Goal: Task Accomplishment & Management: Use online tool/utility

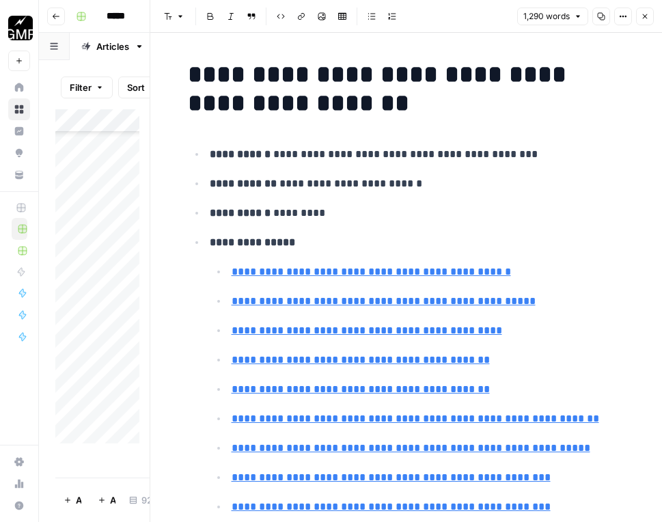
scroll to position [8542, 0]
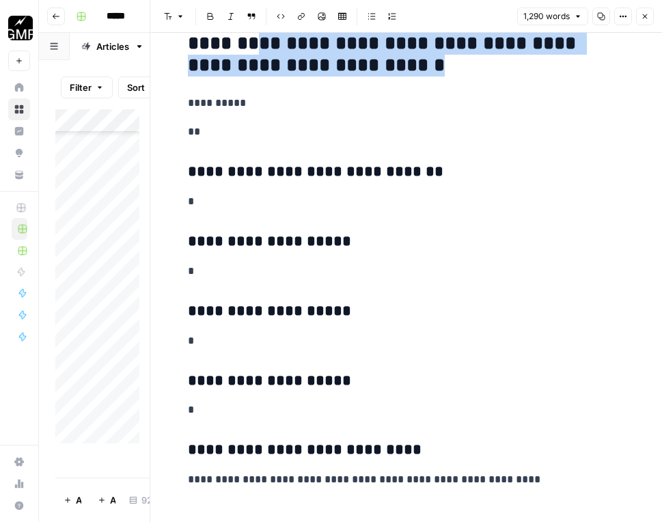
click at [649, 13] on button "Close" at bounding box center [645, 17] width 18 height 18
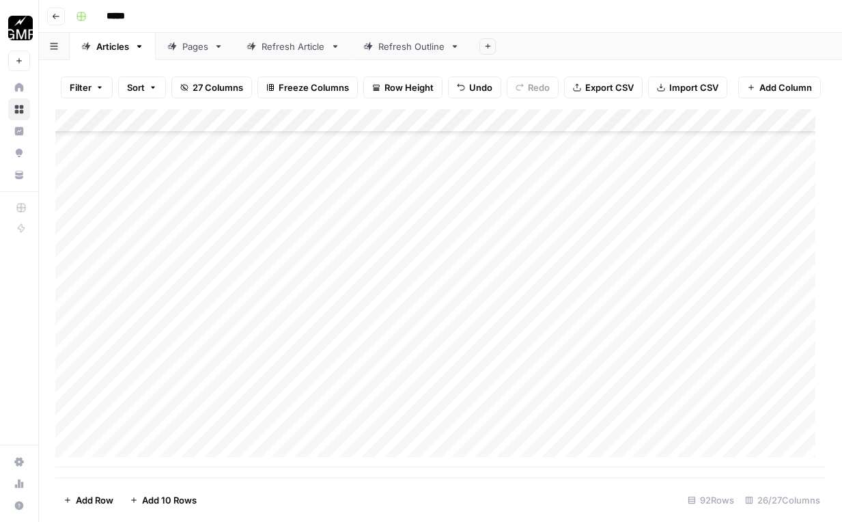
scroll to position [5225, 0]
click at [258, 345] on div "Add Column" at bounding box center [440, 288] width 770 height 358
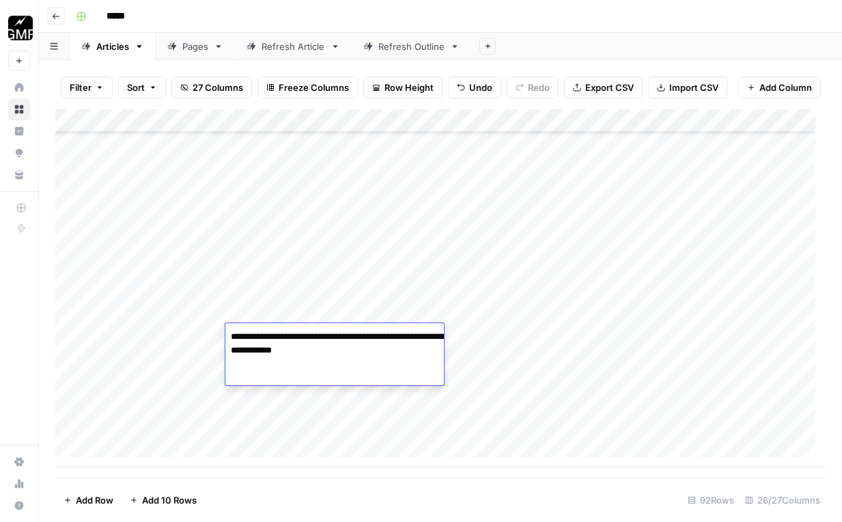
type textarea "**********"
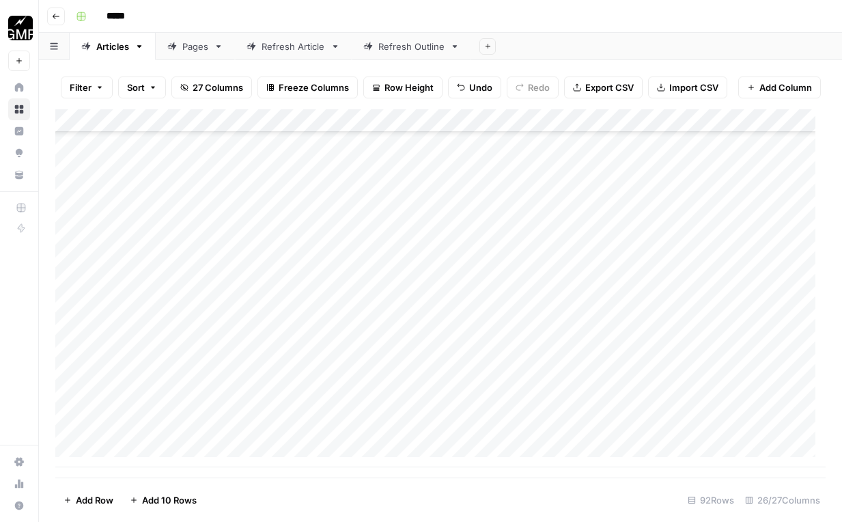
click at [294, 366] on div "Add Column" at bounding box center [440, 288] width 770 height 358
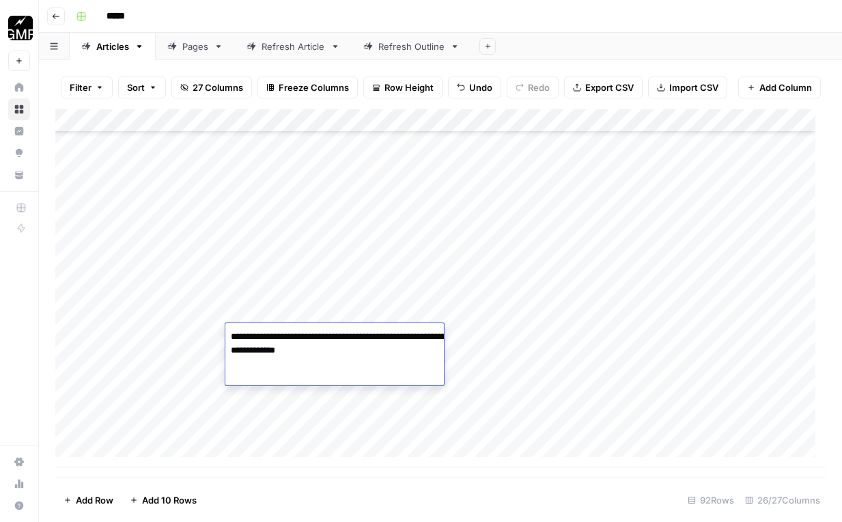
type textarea "**********"
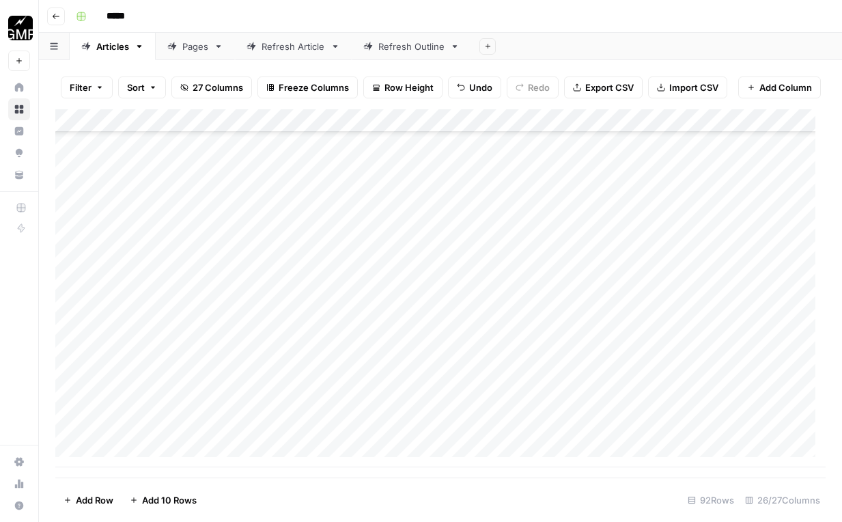
click at [505, 338] on div "Add Column" at bounding box center [440, 288] width 770 height 358
click at [512, 411] on div "Add Column" at bounding box center [440, 288] width 770 height 358
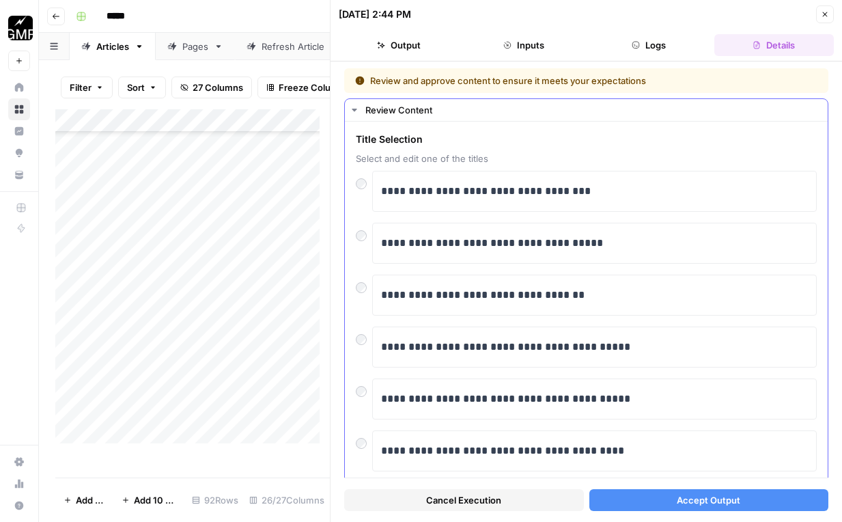
scroll to position [68, 0]
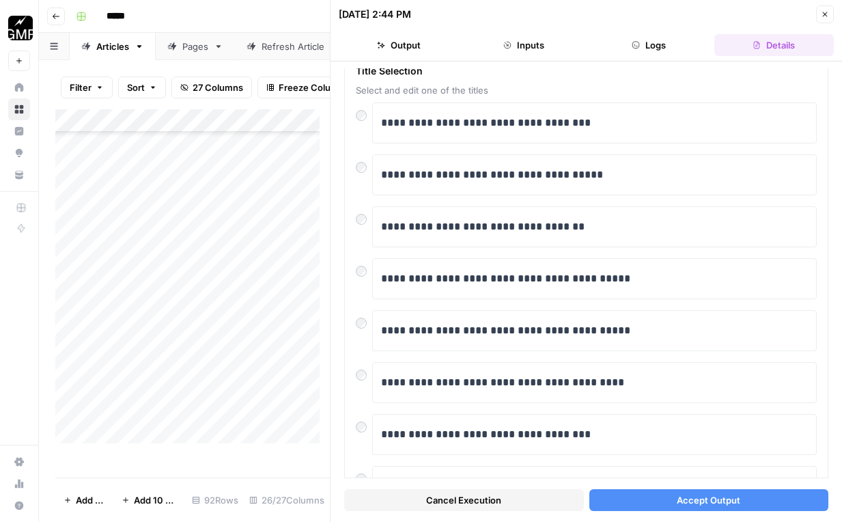
click at [661, 500] on span "Accept Output" at bounding box center [708, 500] width 63 height 14
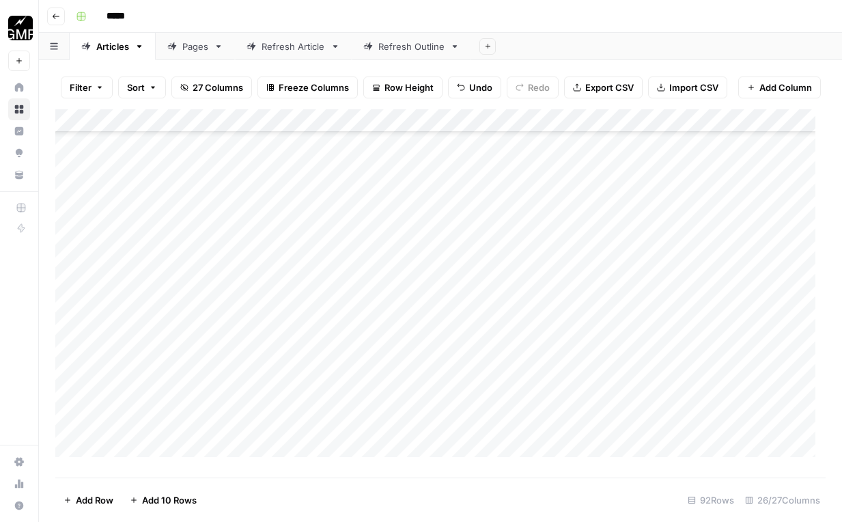
click at [317, 416] on div "Add Column" at bounding box center [440, 288] width 770 height 358
click at [349, 403] on div "Add Column" at bounding box center [440, 288] width 770 height 358
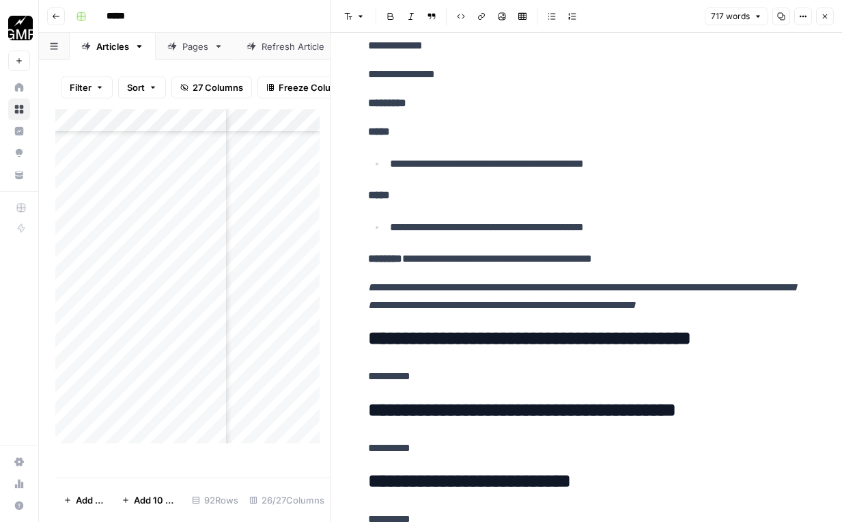
scroll to position [4246, 0]
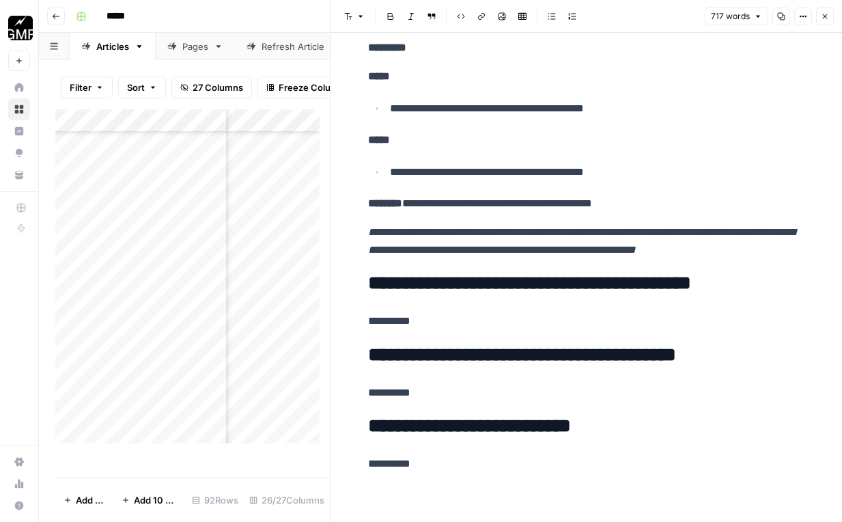
click at [661, 15] on icon "button" at bounding box center [825, 16] width 8 height 8
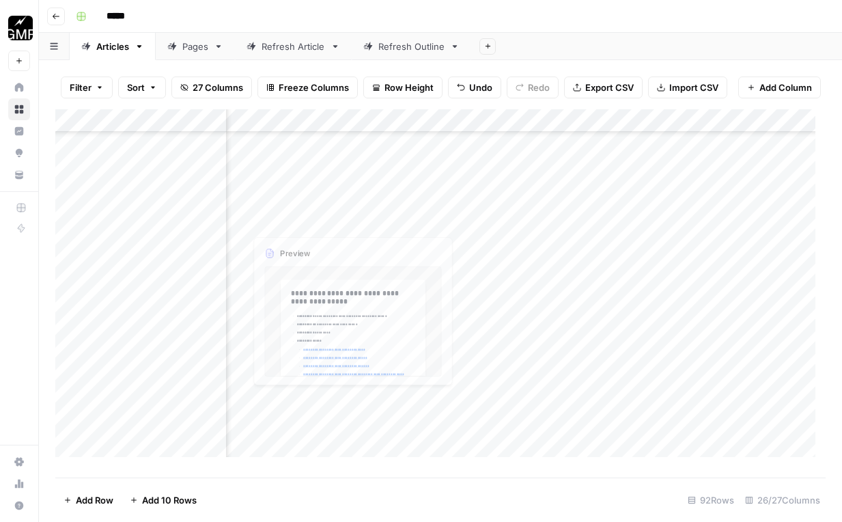
scroll to position [5225, 478]
click at [283, 402] on div "Add Column" at bounding box center [440, 288] width 770 height 358
click at [264, 416] on div "Add Column" at bounding box center [440, 288] width 770 height 358
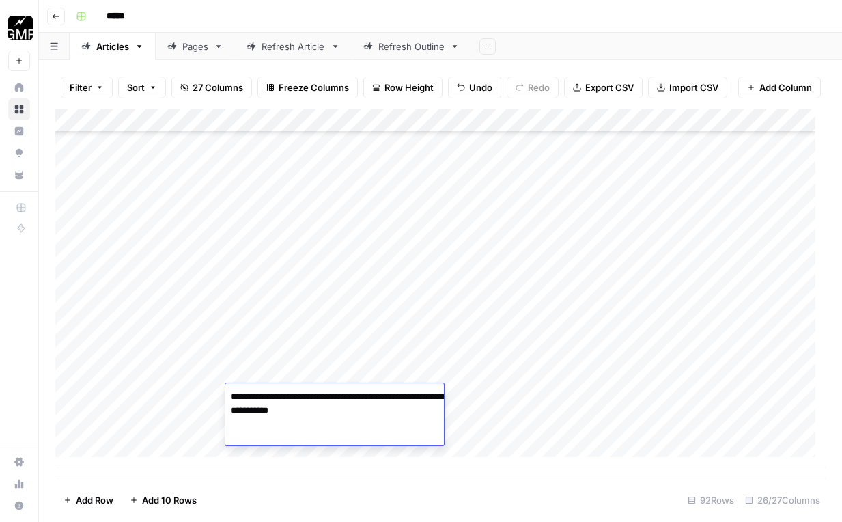
type textarea "**********"
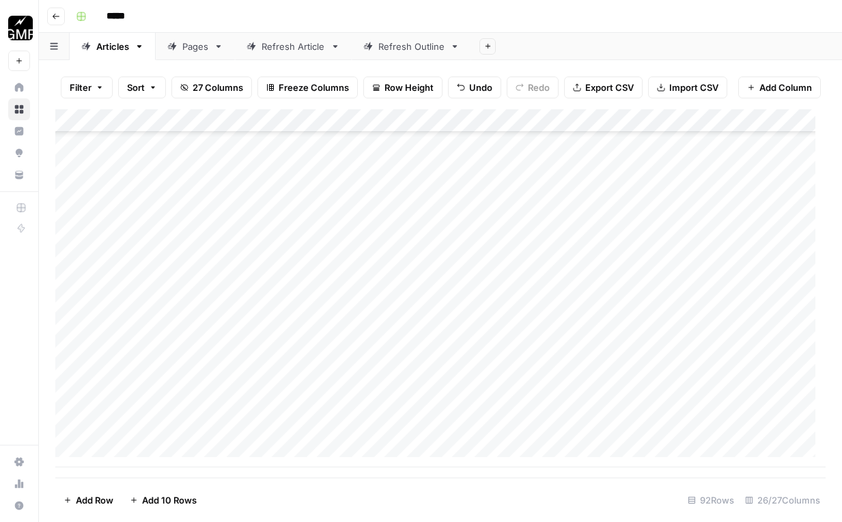
click at [317, 416] on div "Add Column" at bounding box center [440, 288] width 770 height 358
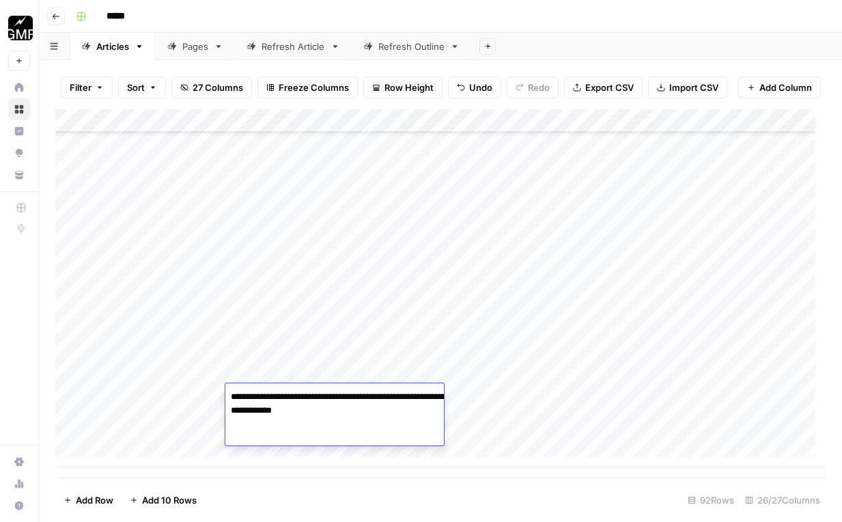
type textarea "**********"
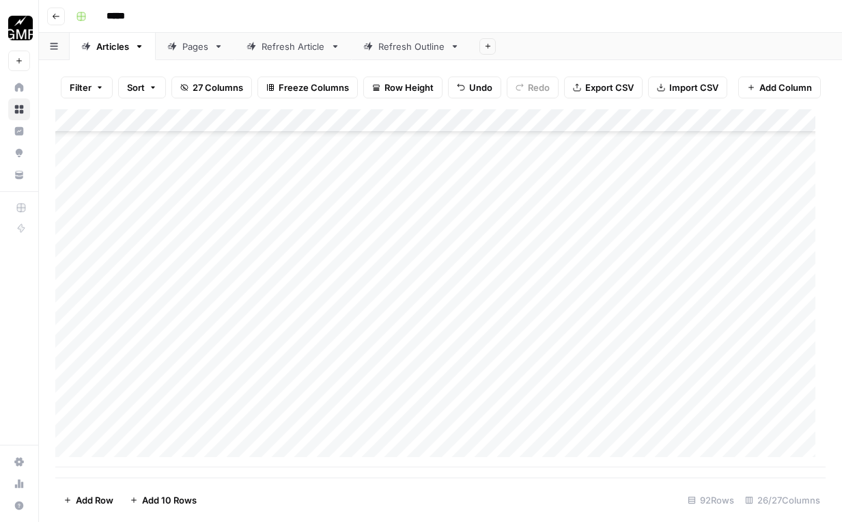
click at [515, 398] on div "Add Column" at bounding box center [440, 288] width 770 height 358
click at [559, 421] on div "Add Column" at bounding box center [440, 288] width 770 height 358
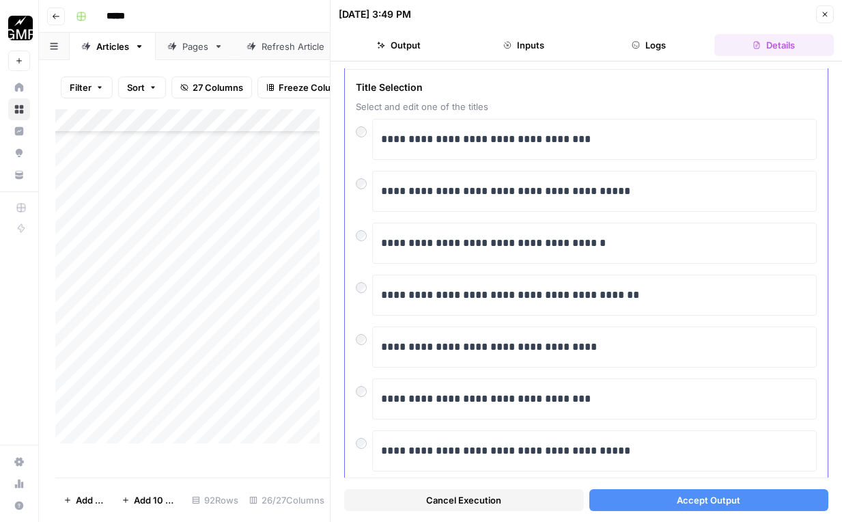
scroll to position [37, 0]
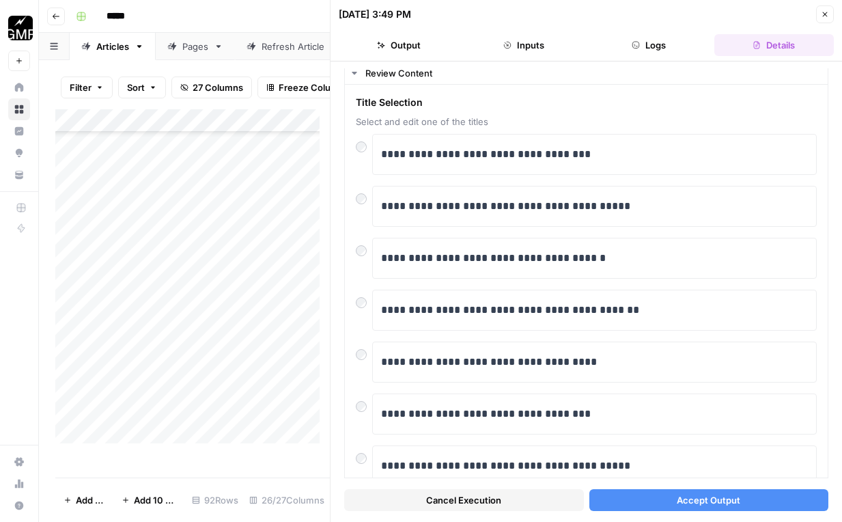
click at [634, 495] on button "Accept Output" at bounding box center [709, 500] width 240 height 22
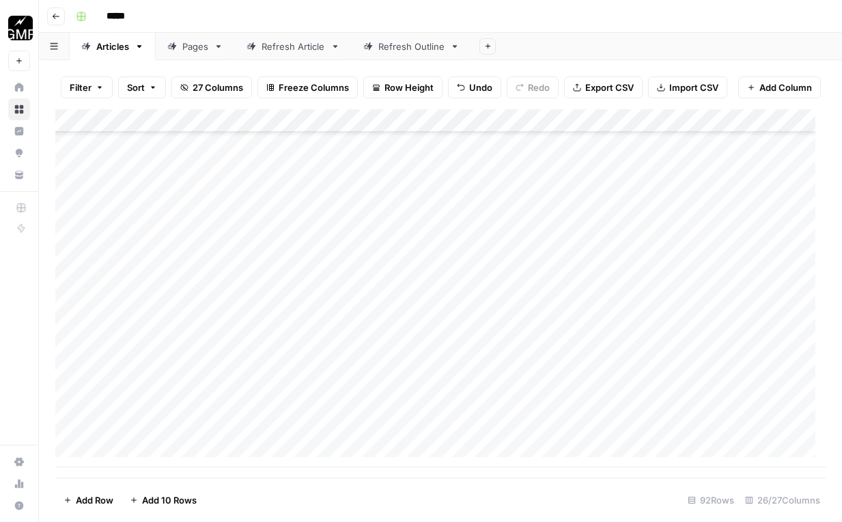
click at [653, 404] on div "Add Column" at bounding box center [440, 288] width 770 height 358
click at [661, 406] on div "Add Column" at bounding box center [440, 288] width 770 height 358
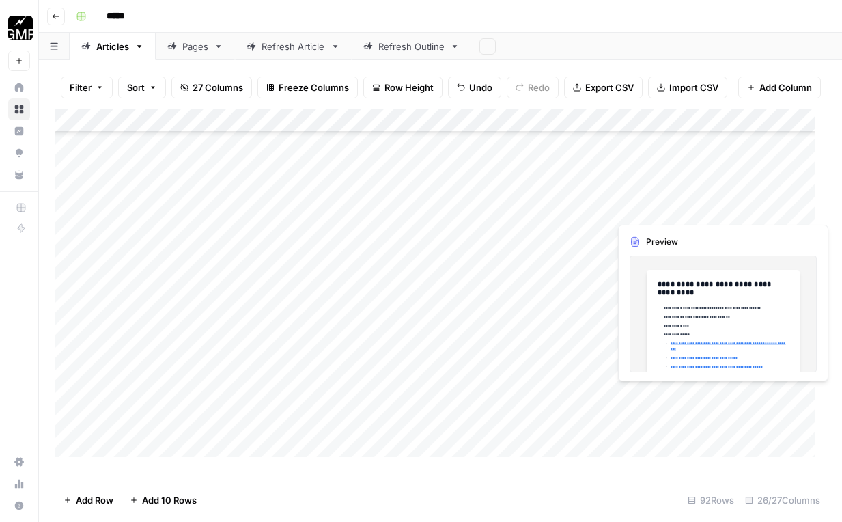
click at [661, 406] on div "Add Column" at bounding box center [440, 288] width 770 height 358
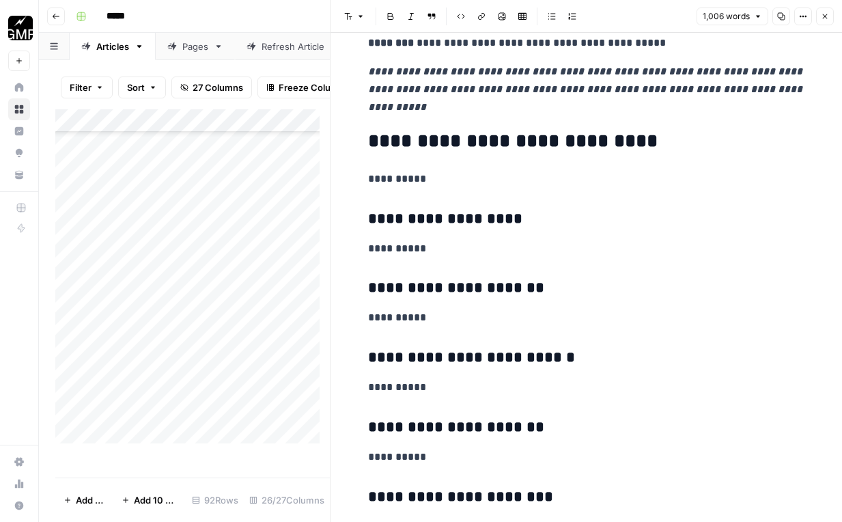
scroll to position [6602, 0]
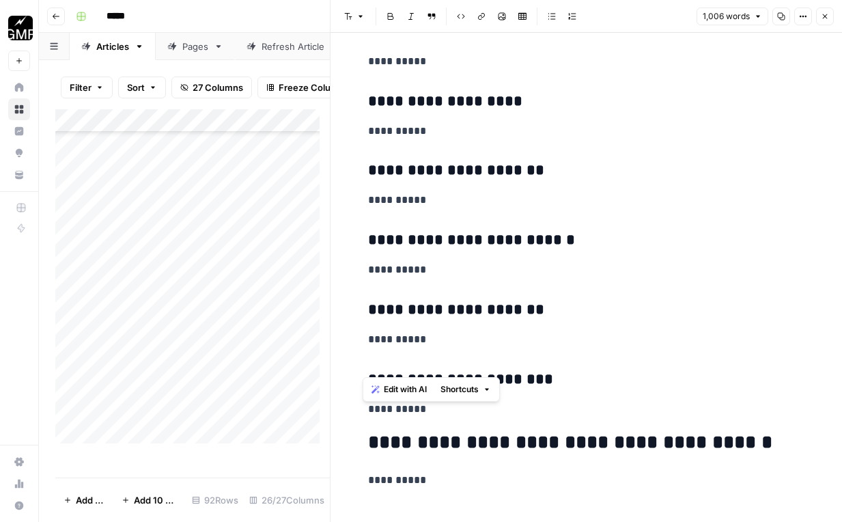
drag, startPoint x: 363, startPoint y: 85, endPoint x: 544, endPoint y: 367, distance: 335.0
copy div "**********"
click at [526, 432] on h2 "**********" at bounding box center [586, 443] width 437 height 22
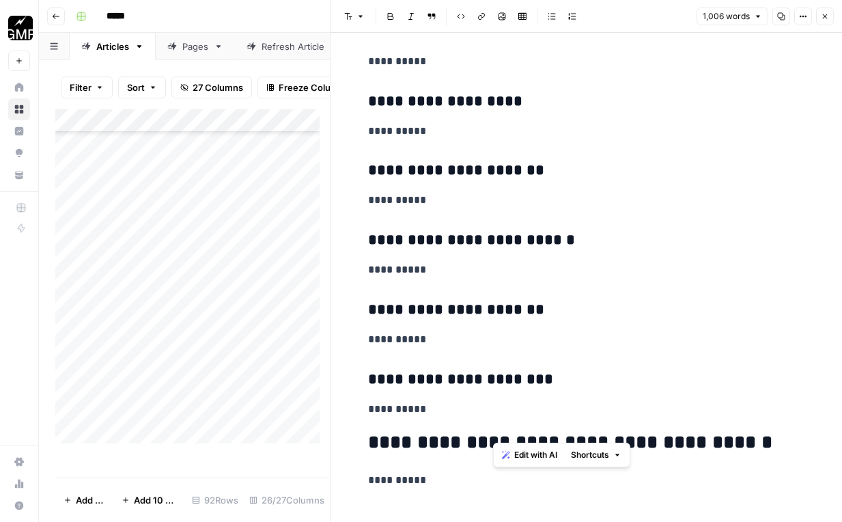
click at [526, 432] on h2 "**********" at bounding box center [586, 443] width 437 height 22
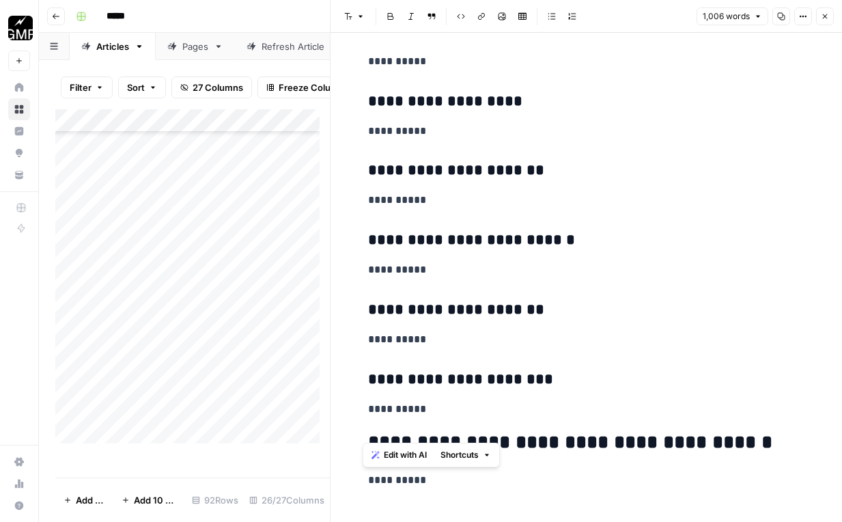
copy h2 "**********"
click at [661, 18] on icon "button" at bounding box center [825, 16] width 8 height 8
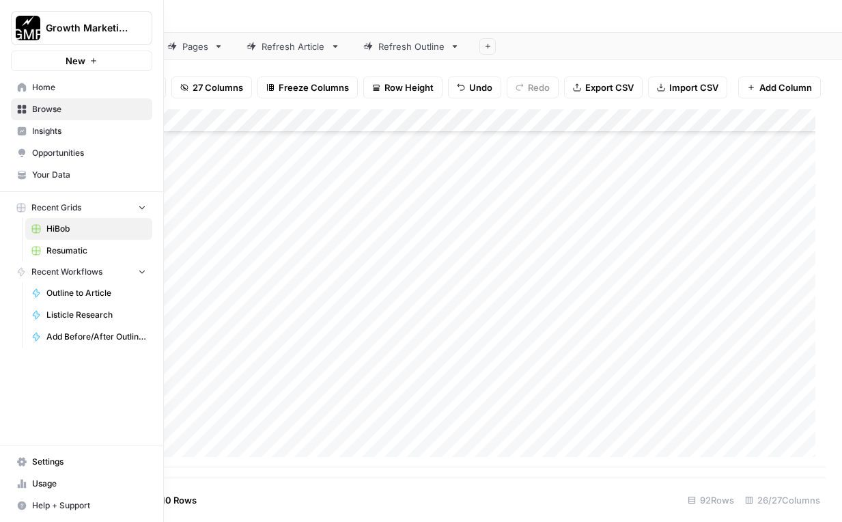
click at [67, 113] on span "Browse" at bounding box center [89, 109] width 114 height 12
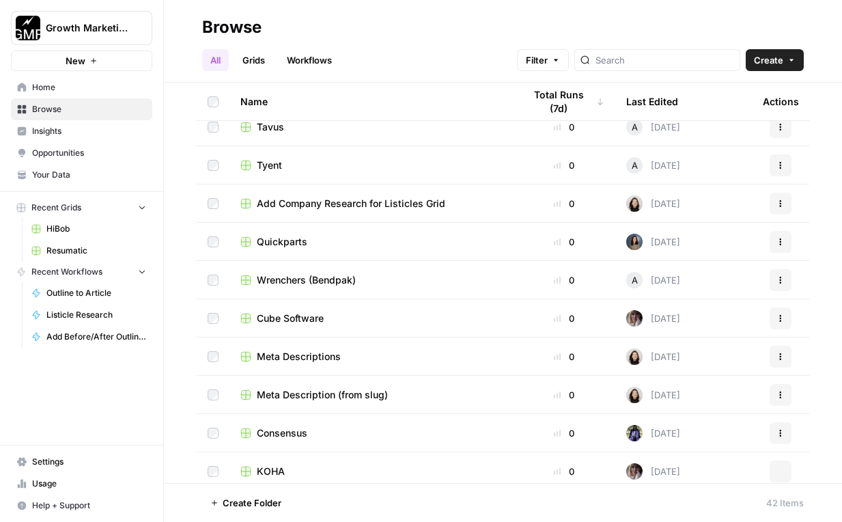
scroll to position [615, 0]
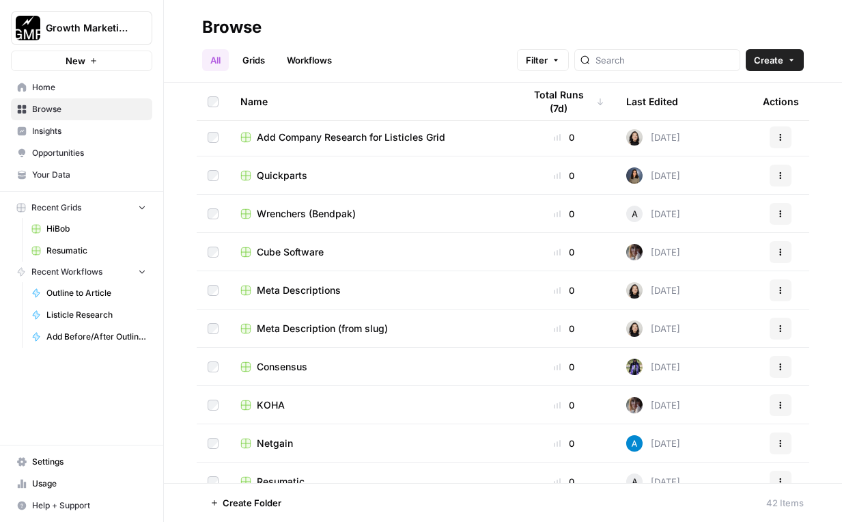
click at [330, 207] on span "Wrenchers (Bendpak)" at bounding box center [306, 214] width 99 height 14
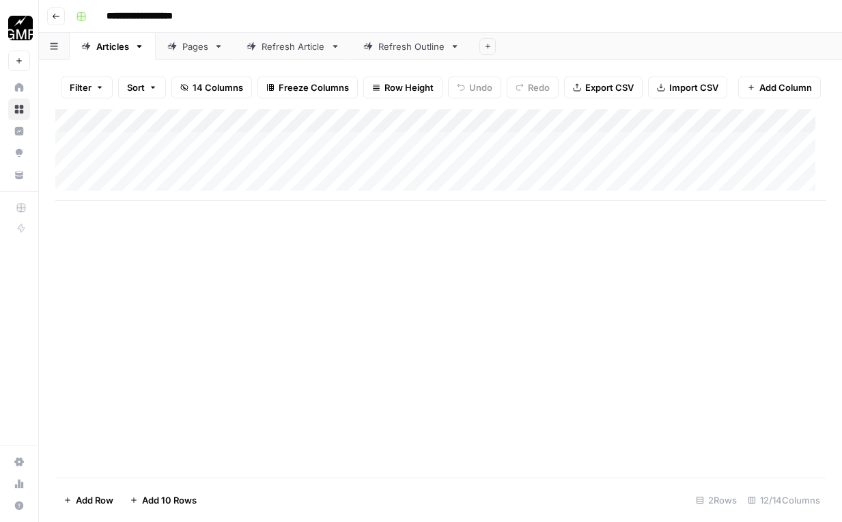
click at [188, 42] on div "Pages" at bounding box center [195, 47] width 26 height 14
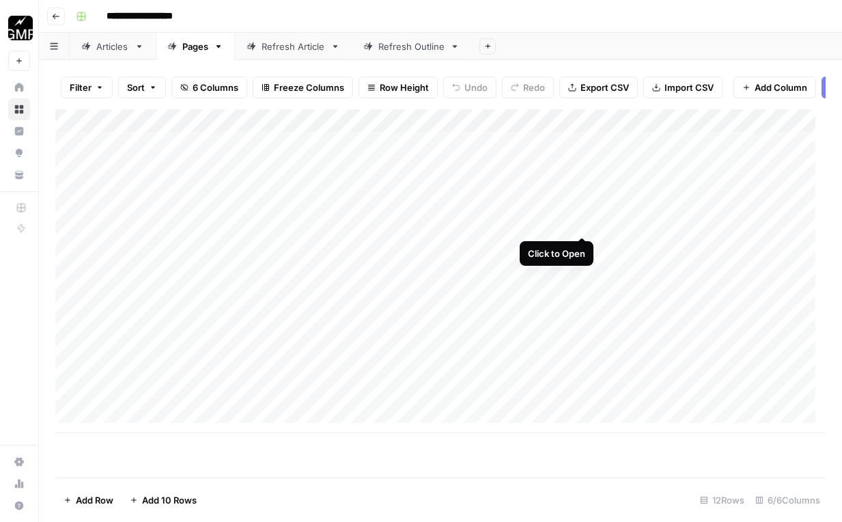
click at [582, 219] on div "Add Column" at bounding box center [440, 271] width 770 height 324
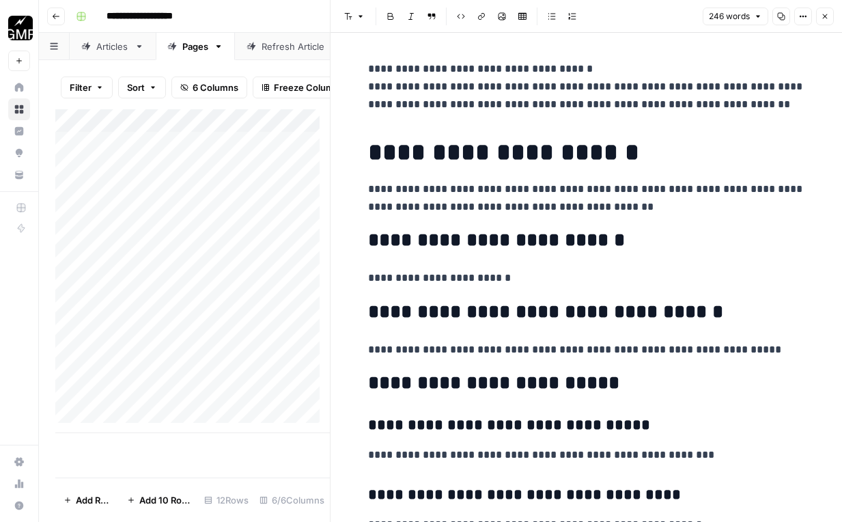
click at [661, 12] on icon "button" at bounding box center [825, 16] width 8 height 8
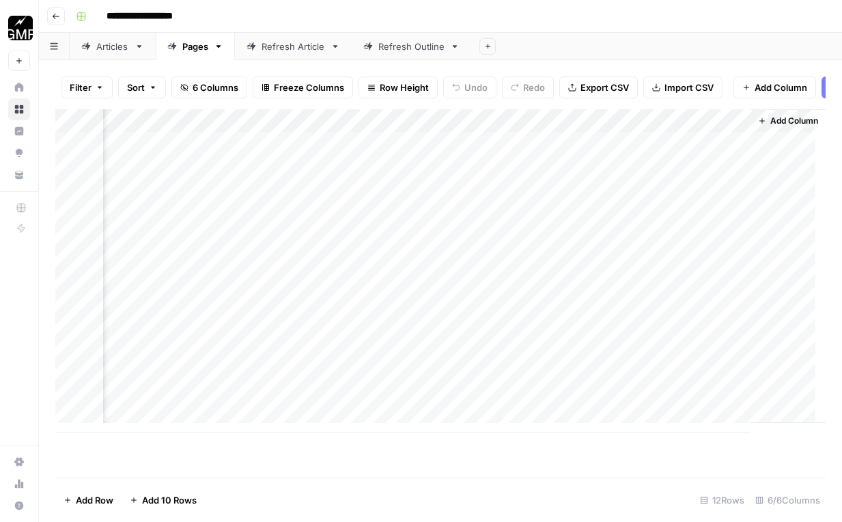
scroll to position [0, 102]
click at [461, 221] on div "Add Column" at bounding box center [440, 271] width 770 height 324
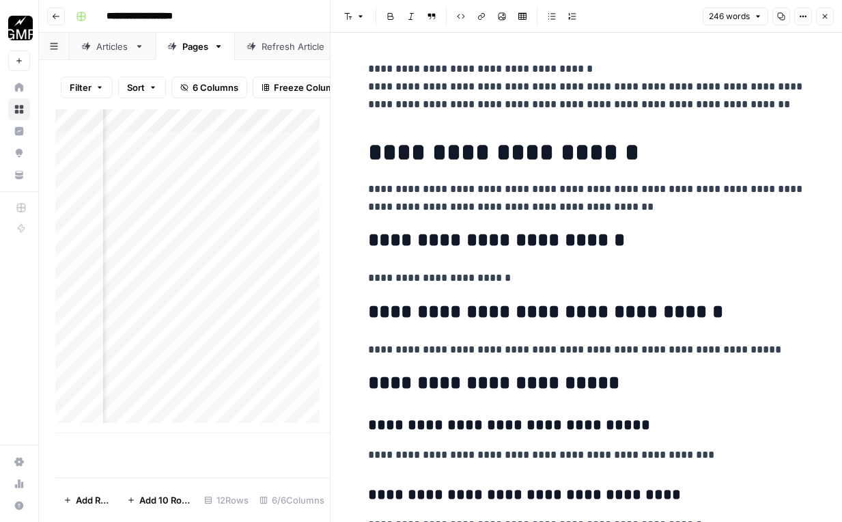
click at [577, 237] on h2 "**********" at bounding box center [586, 240] width 437 height 22
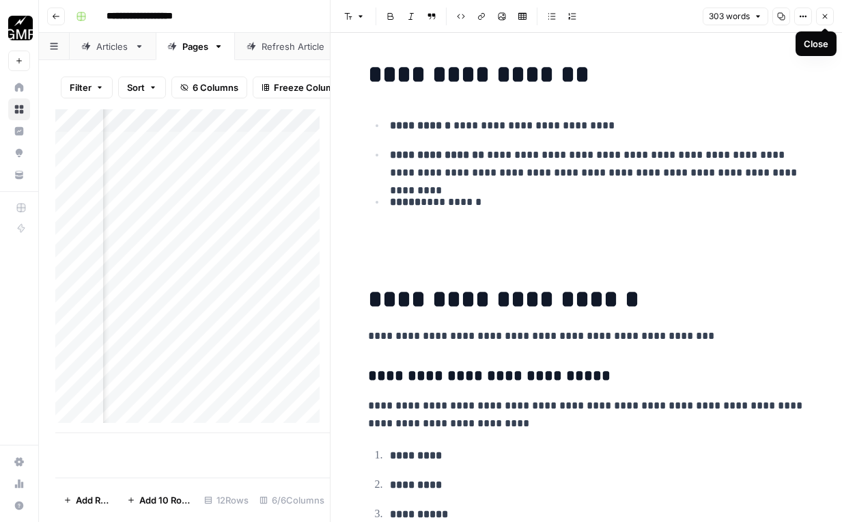
click at [661, 14] on icon "button" at bounding box center [825, 16] width 8 height 8
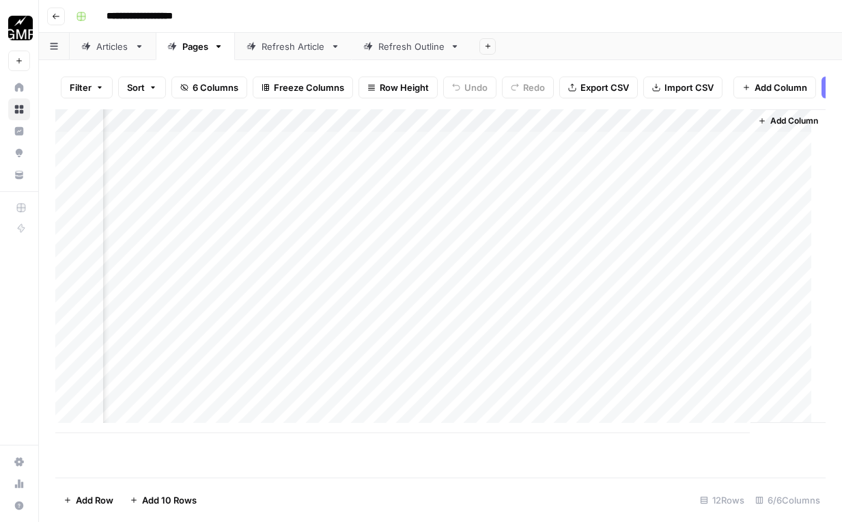
scroll to position [0, 85]
click at [574, 221] on div "Add Column" at bounding box center [440, 271] width 770 height 324
click at [603, 222] on div "Add Column" at bounding box center [440, 271] width 770 height 324
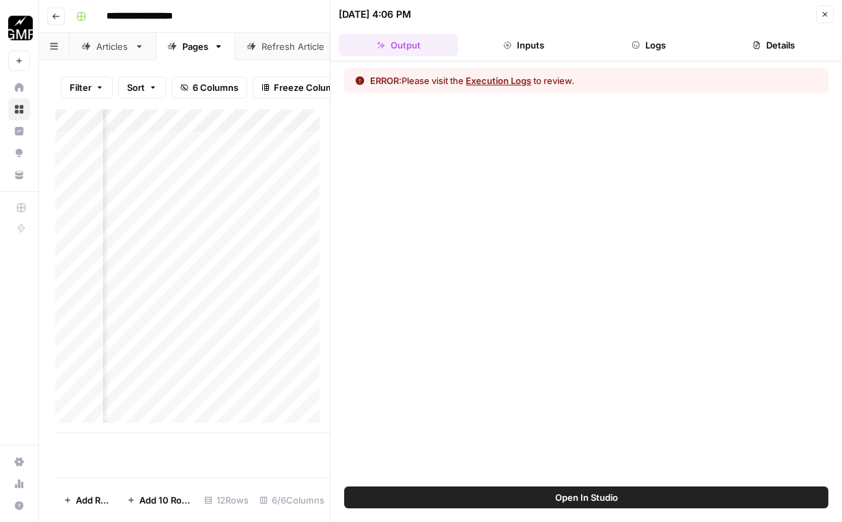
click at [529, 82] on button "Execution Logs" at bounding box center [499, 81] width 66 height 14
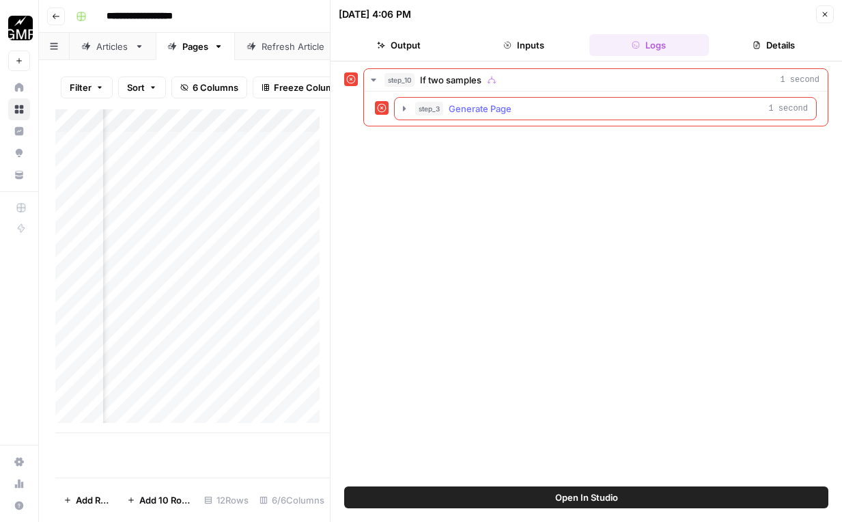
click at [494, 110] on span "Generate Page" at bounding box center [480, 109] width 63 height 14
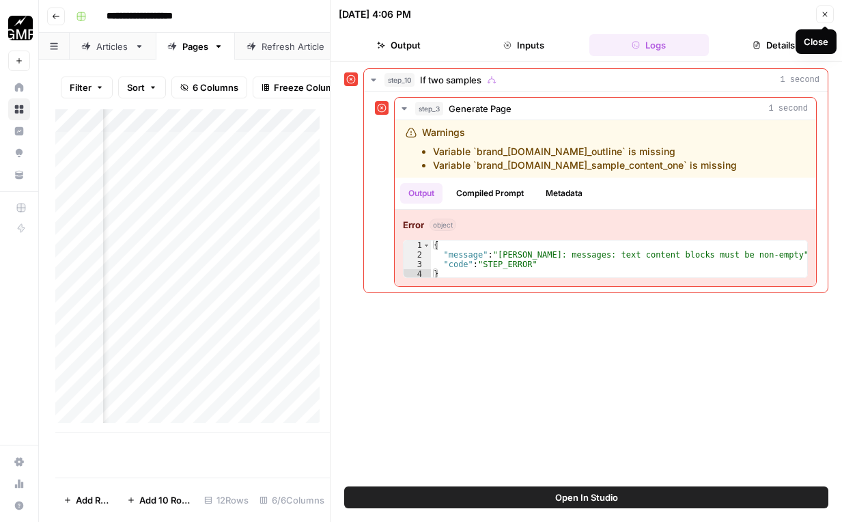
click at [661, 11] on icon "button" at bounding box center [825, 14] width 8 height 8
